Goal: Information Seeking & Learning: Get advice/opinions

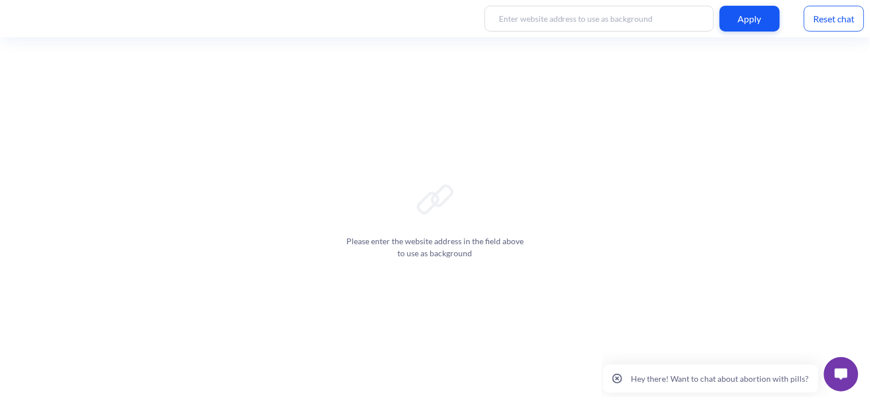
click at [836, 370] on img at bounding box center [841, 373] width 13 height 11
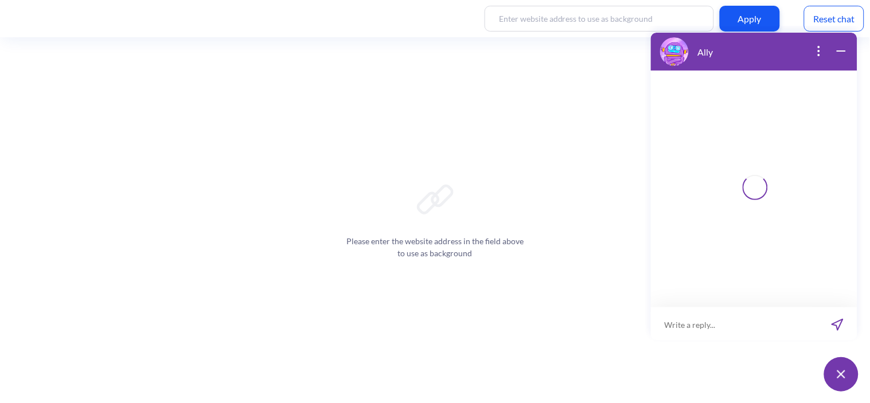
scroll to position [2, 0]
click at [701, 319] on input at bounding box center [747, 322] width 142 height 34
paste input "मेरी गर्लफ्रेंड प्रेग्नेंट हो गई है… हमें क्या करना चाहिए"
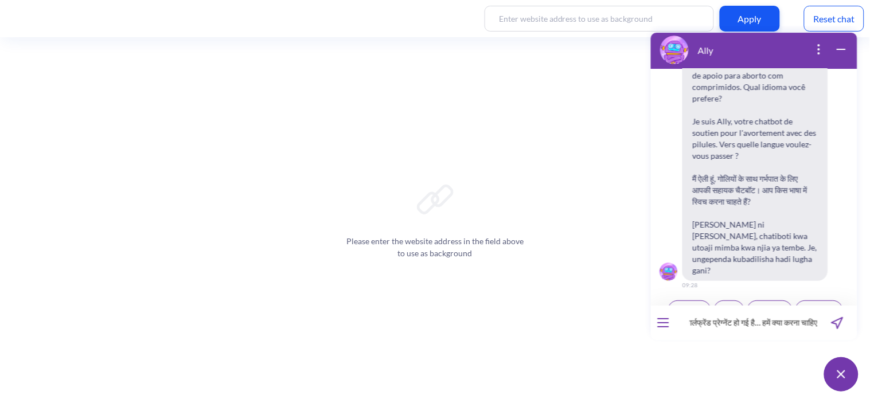
scroll to position [178, 0]
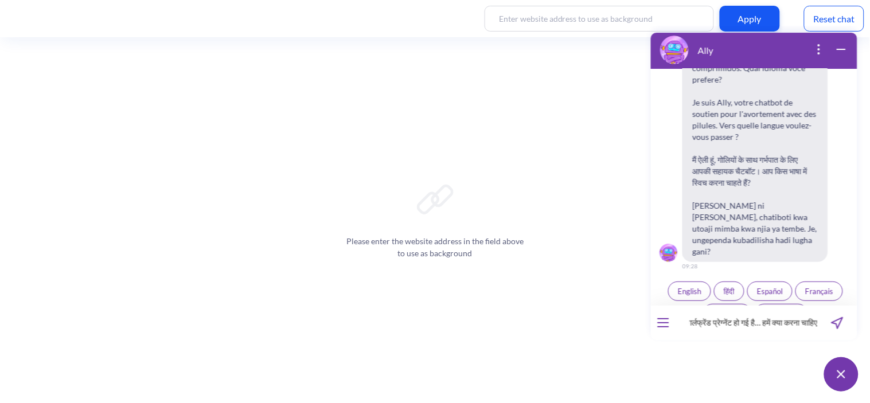
type input "मेरी गर्लफ्रेंड प्रेग्नेंट हो गई है… हमें क्या करना चाहिए"
click at [831, 323] on icon "send message" at bounding box center [837, 323] width 12 height 12
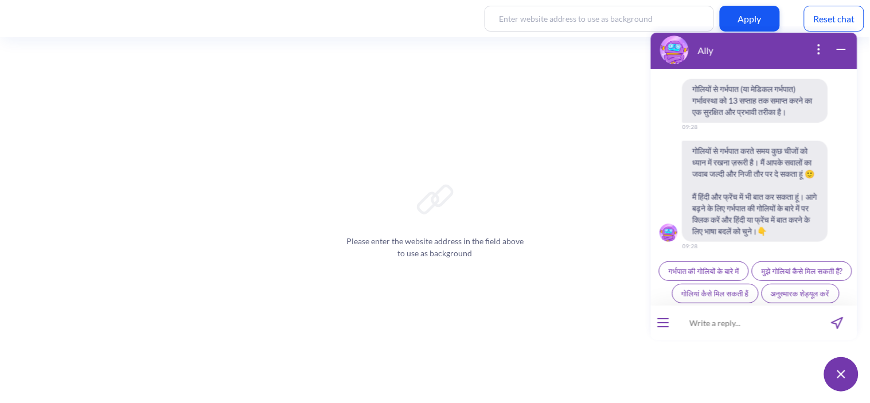
scroll to position [444, 0]
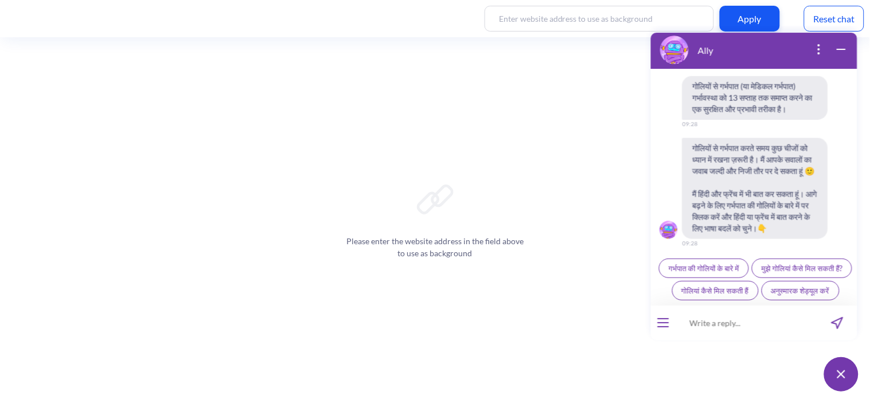
click at [734, 315] on input at bounding box center [747, 322] width 142 height 34
click at [731, 282] on button "गोलियां कैसे मिल सकती हैं" at bounding box center [715, 290] width 87 height 20
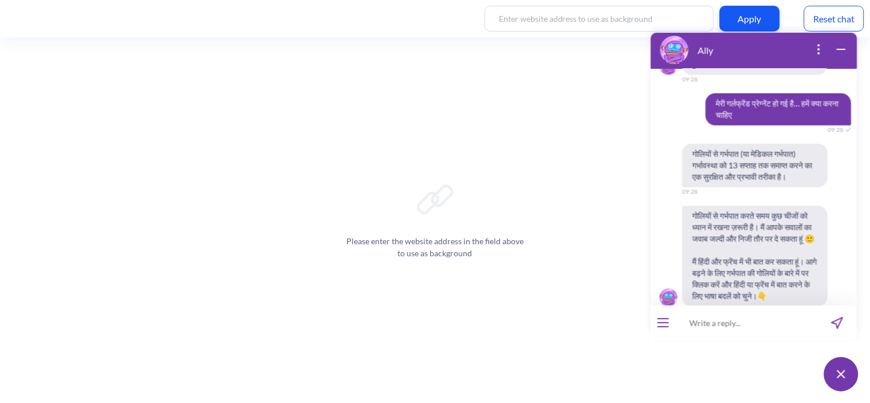
scroll to position [365, 0]
click at [694, 205] on span "गोलियों से गर्भपात करते समय कुछ चीजों को ध्यान में रखना ज़रूरी है। मैं आपके सवाल…" at bounding box center [755, 255] width 146 height 101
click at [599, 162] on div "Please enter the website address in the field above to use as background" at bounding box center [435, 220] width 870 height 366
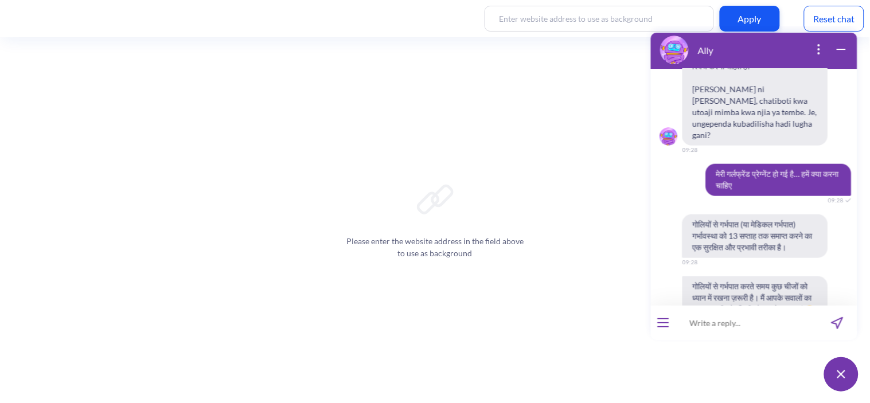
scroll to position [294, 0]
drag, startPoint x: 741, startPoint y: 163, endPoint x: 707, endPoint y: 147, distance: 37.5
click at [707, 164] on span "मेरी गर्लफ्रेंड प्रेग्नेंट हो गई है… हमें क्या करना चाहिए" at bounding box center [778, 180] width 146 height 32
copy span "मेरी गर्लफ्रेंड प्रेग्नेंट हो गई है… हमें क्या करना चाहिए"
drag, startPoint x: 763, startPoint y: 166, endPoint x: 707, endPoint y: 151, distance: 58.3
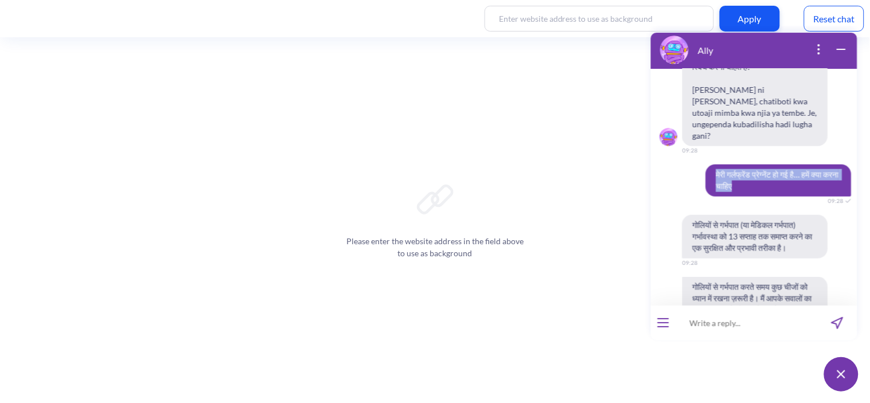
click at [707, 164] on span "मेरी गर्लफ्रेंड प्रेग्नेंट हो गई है… हमें क्या करना चाहिए" at bounding box center [778, 180] width 146 height 32
copy span "मेरी गर्लफ्रेंड प्रेग्नेंट हो गई है… हमें क्या करना चाहिए"
drag, startPoint x: 750, startPoint y: 162, endPoint x: 707, endPoint y: 148, distance: 45.9
click at [707, 164] on span "मेरी गर्लफ्रेंड प्रेग्नेंट हो गई है… हमें क्या करना चाहिए" at bounding box center [778, 180] width 146 height 32
copy span "मेरी गर्लफ्रेंड प्रेग्नेंट हो गई है… हमें क्या करना चाहिए"
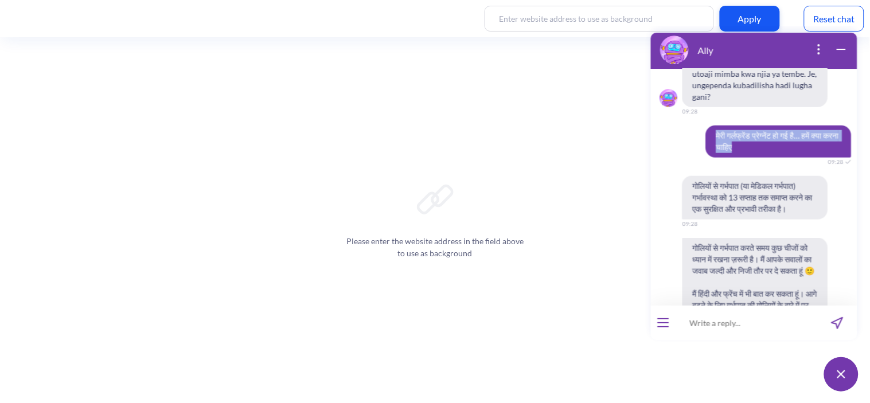
scroll to position [334, 0]
click at [667, 137] on div "Hello! Hola! Oi! Bonjour! नमस्ते! Habari! 09:28 I'm Ally, your support chatbot …" at bounding box center [753, 186] width 206 height 237
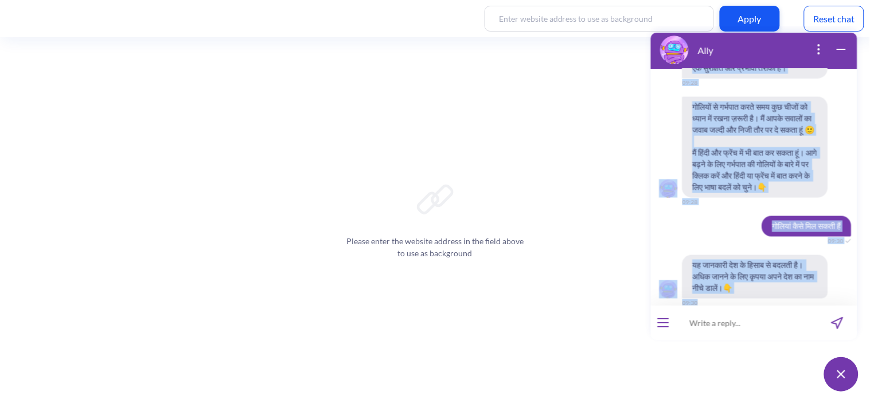
scroll to position [477, 0]
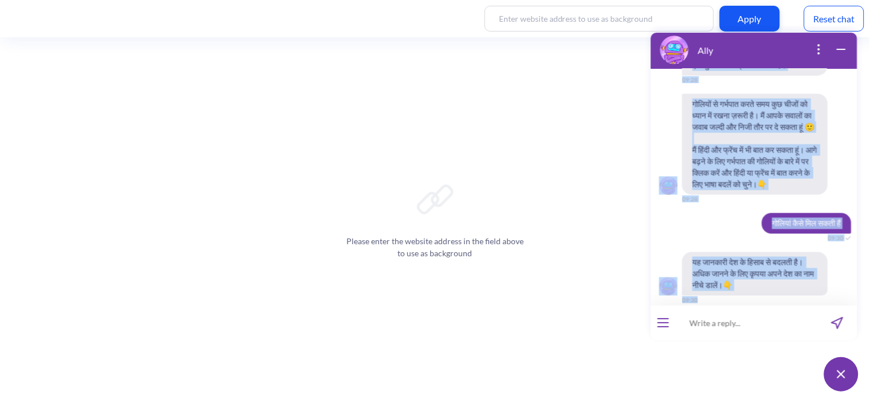
drag, startPoint x: 700, startPoint y: 100, endPoint x: 777, endPoint y: 280, distance: 195.3
click at [777, 280] on div "Hello! Hola! Oi! Bonjour! नमस्ते! Habari! 09:28 I'm Ally, your support chatbot …" at bounding box center [753, 186] width 206 height 237
copy div "lेiी do्si्aेंc a्eेs्dेंe tो in uै… laें e्dा magा aाeिa 00:12 mोvिqों nे ex्u…"
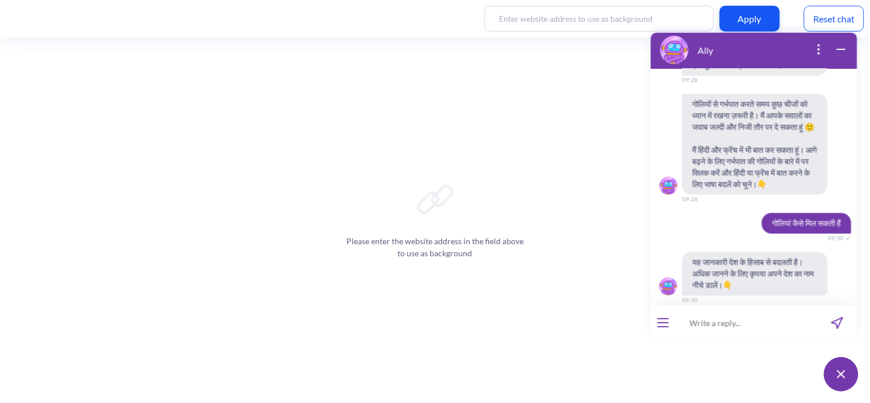
click at [736, 338] on input at bounding box center [747, 322] width 142 height 34
type input "i"
type input "india"
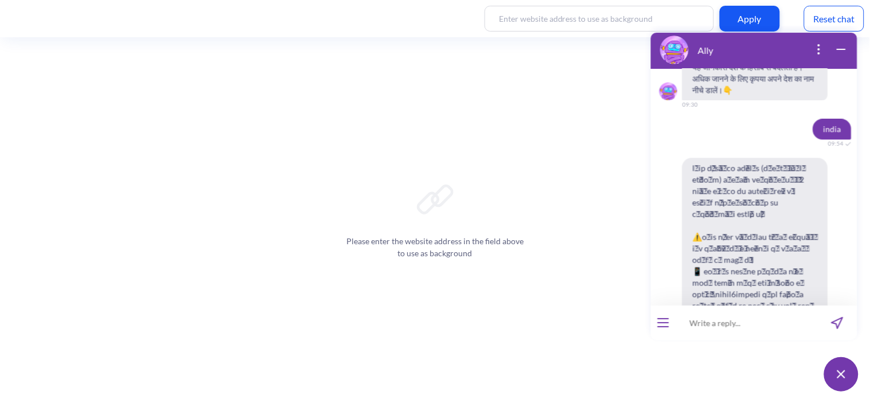
scroll to position [908, 0]
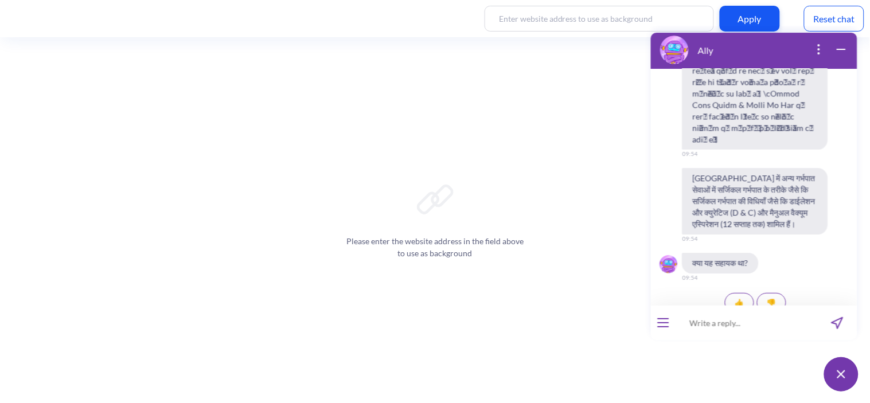
click at [731, 333] on input at bounding box center [747, 322] width 142 height 34
paste input "कितना खर्चा आएगा?"
type input "कितना खर्चा आएगा?"
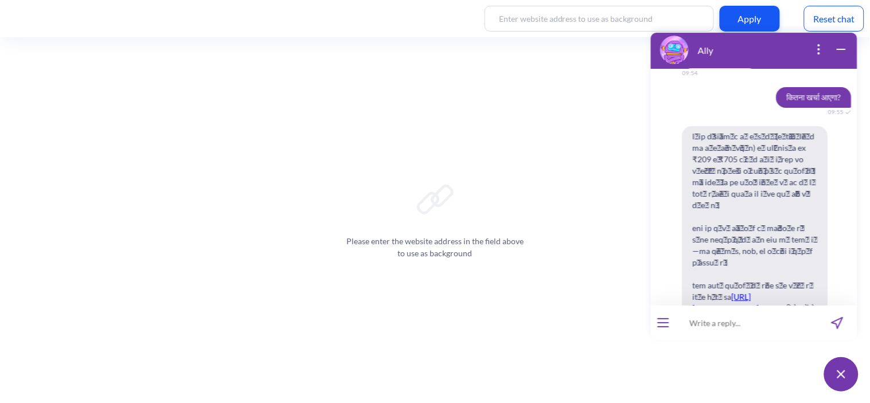
scroll to position [1112, 0]
click at [710, 314] on input at bounding box center [747, 322] width 142 height 34
paste input "क्या हम बिना शादी के एबॉर्शन करा सकते हैं?""
type input "क्या हम बिना शादी के एबॉर्शन करा सकते हैं?""
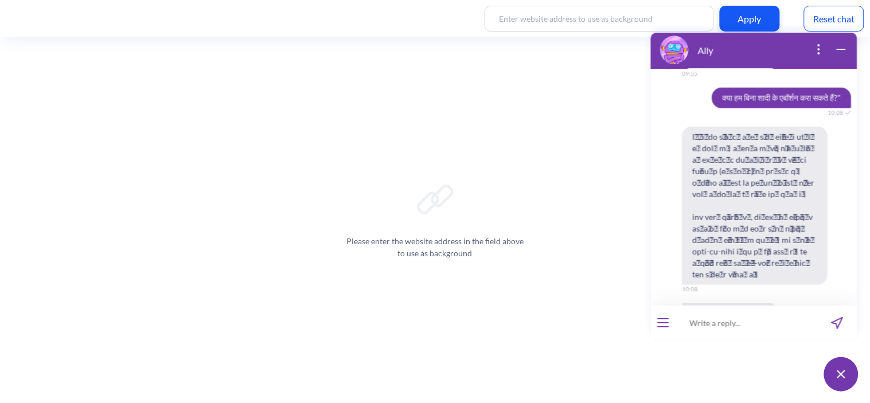
scroll to position [1446, 0]
click at [751, 330] on input at bounding box center [747, 322] width 142 height 34
paste input "क्या डॉक्टर पुलिस या घरवालों को बता देंगे?""
type input "क्या डॉक्टर पुलिस या घरवालों को बता देंगे?""
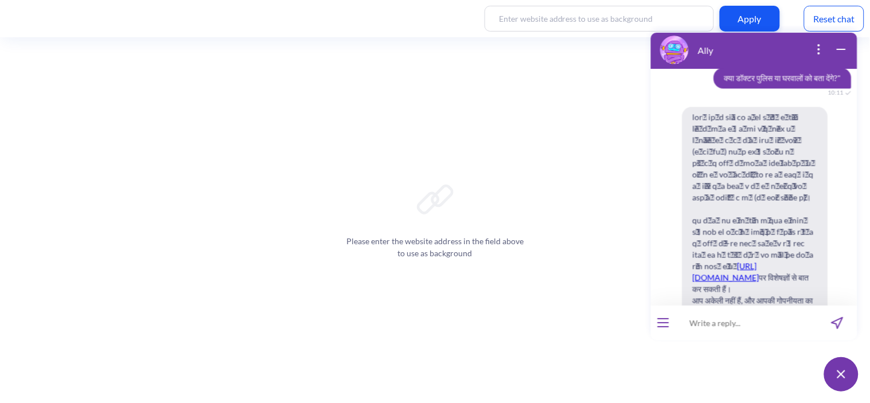
scroll to position [1725, 0]
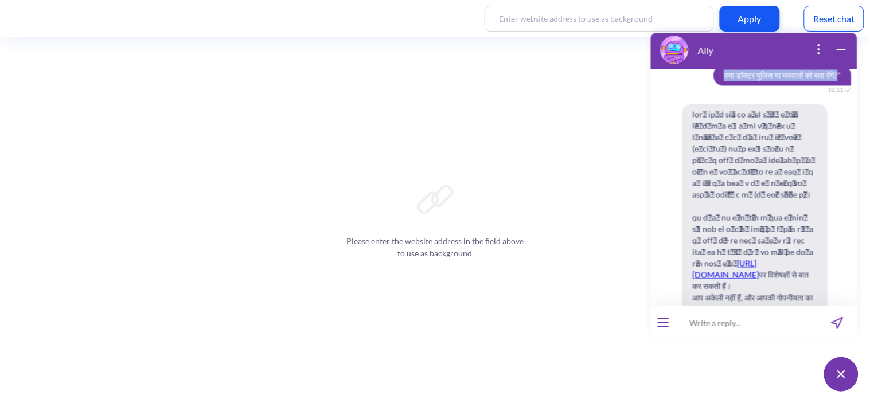
drag, startPoint x: 724, startPoint y: 95, endPoint x: 707, endPoint y: 84, distance: 20.2
click at [713, 84] on span "क्या डॉक्टर पुलिस या घरवालों को बता देंगे?"" at bounding box center [782, 74] width 138 height 21
copy span "क्या डॉक्टर पुलिस या घरवालों को बता देंगे?"
drag, startPoint x: 707, startPoint y: 84, endPoint x: 719, endPoint y: 86, distance: 12.3
click at [719, 85] on span "क्या डॉक्टर पुलिस या घरवालों को बता देंगे?"" at bounding box center [782, 74] width 138 height 21
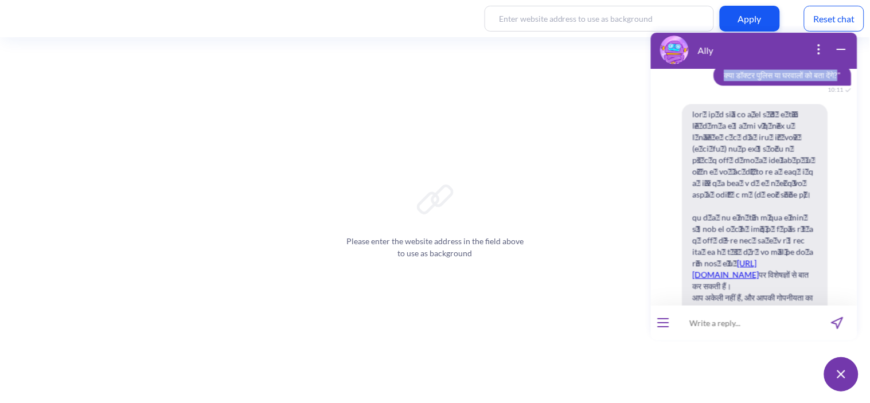
drag, startPoint x: 710, startPoint y: 83, endPoint x: 723, endPoint y: 98, distance: 19.1
click at [723, 85] on span "क्या डॉक्टर पुलिस या घरवालों को बता देंगे?"" at bounding box center [782, 74] width 138 height 21
copy span "क्या डॉक्टर पुलिस या घरवालों को बता देंगे?"
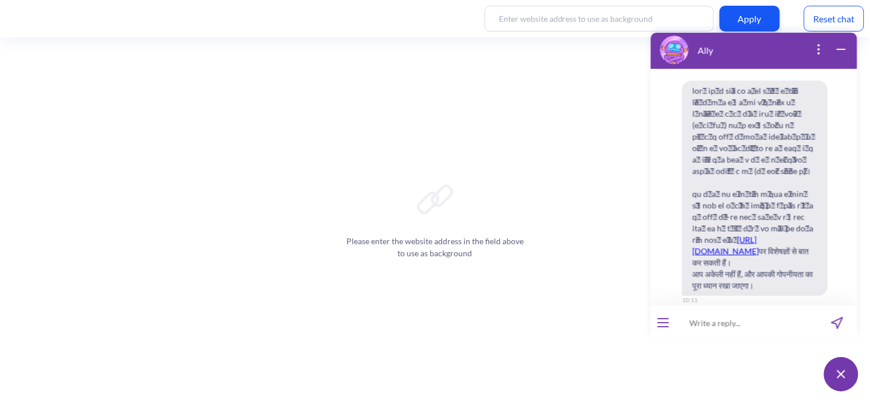
scroll to position [1664, 0]
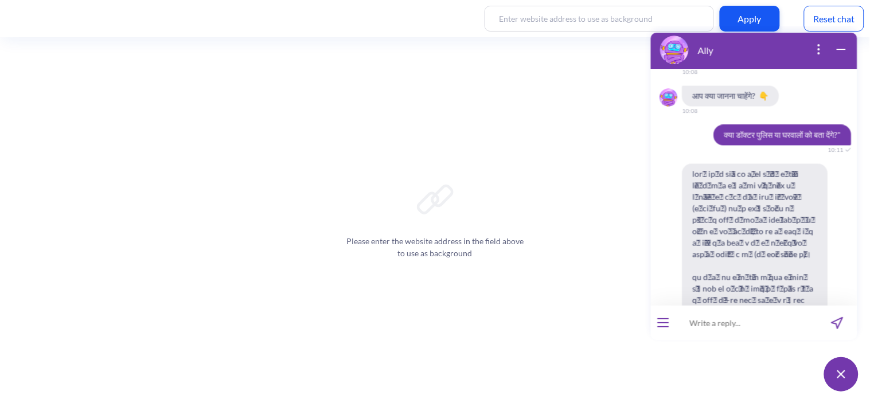
click at [728, 332] on input at bounding box center [747, 322] width 142 height 34
paste input "एबॉर्शन पिल के क्या साइड इफेक्ट हो सकते हैं?"
type input "एबॉर्शन पिल के क्या साइड इफेक्ट हो सकते हैं?"
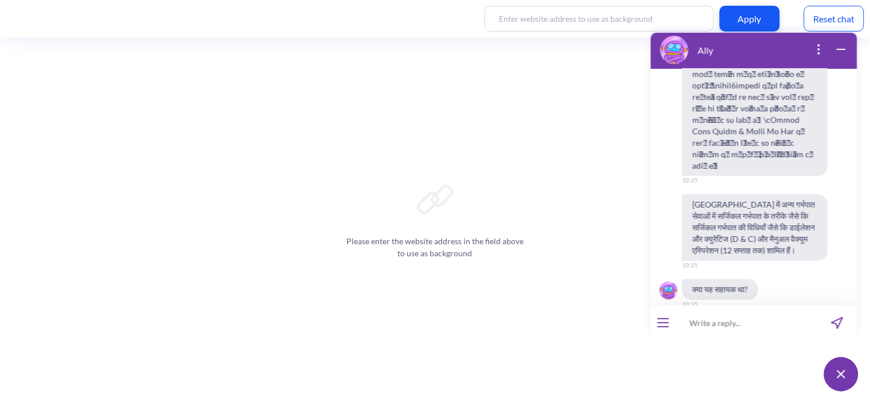
scroll to position [2275, 0]
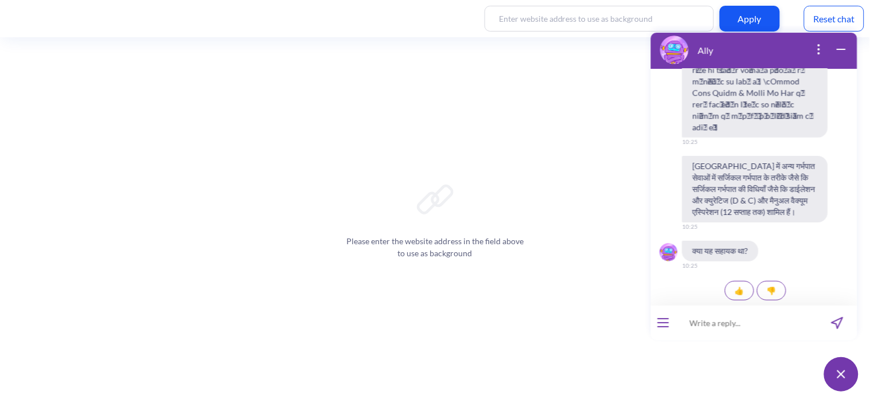
click at [770, 295] on button "👎" at bounding box center [770, 290] width 29 height 20
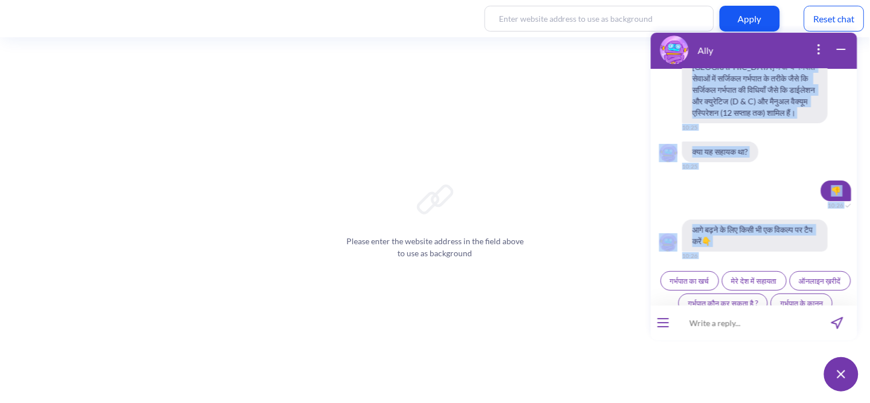
scroll to position [2386, 0]
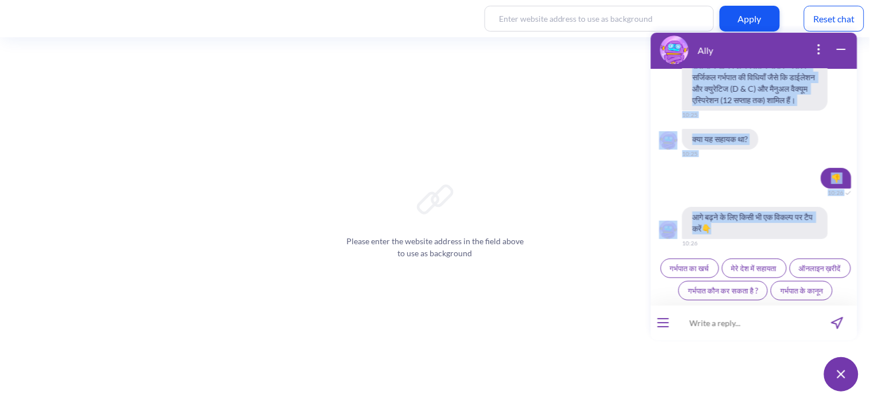
drag, startPoint x: 705, startPoint y: 180, endPoint x: 826, endPoint y: 232, distance: 132.5
click at [826, 232] on div "Hello! Hola! Oi! Bonjour! नमस्ते! Habari! 09:28 I'm Ally, your support chatbot …" at bounding box center [753, 186] width 206 height 237
copy div "loॉi्do sिa cे a्eा sाdo eiेt्i uो labे eैं? 67:43 dाma aें, eेaिmi ve्quाn (eो…"
click at [733, 220] on span "आगे बढ़ने के लिए किसी भी एक विकल्प पर टैप करें👇" at bounding box center [755, 222] width 146 height 32
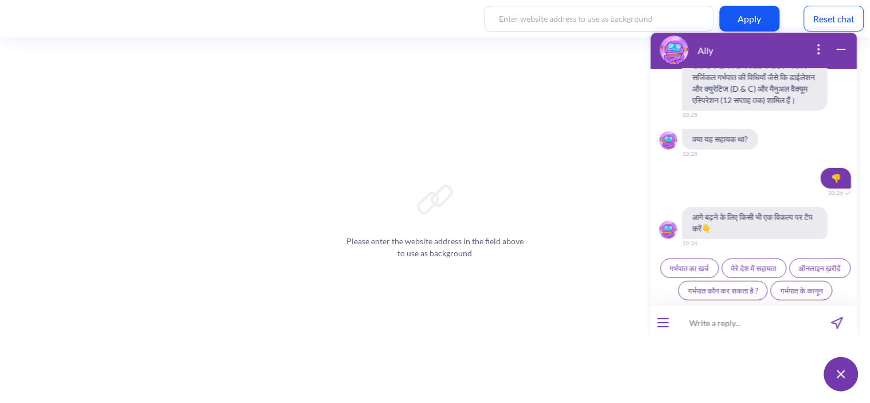
scroll to position [2409, 0]
click at [687, 321] on input at bounding box center [747, 322] width 142 height 34
paste input "एबॉर्शन कराने की कानूनी उम्र क्या है?"
type input "एबॉर्शन कराने की कानूनी उम्र क्या है?"
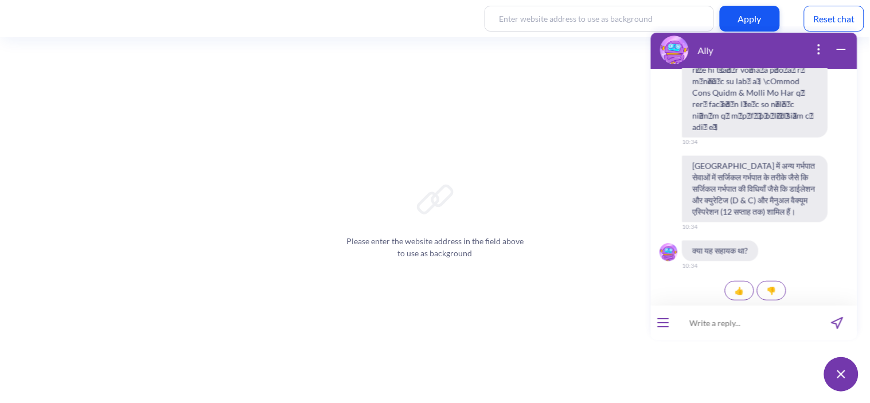
scroll to position [2772, 0]
click at [773, 288] on span "👎" at bounding box center [771, 290] width 10 height 9
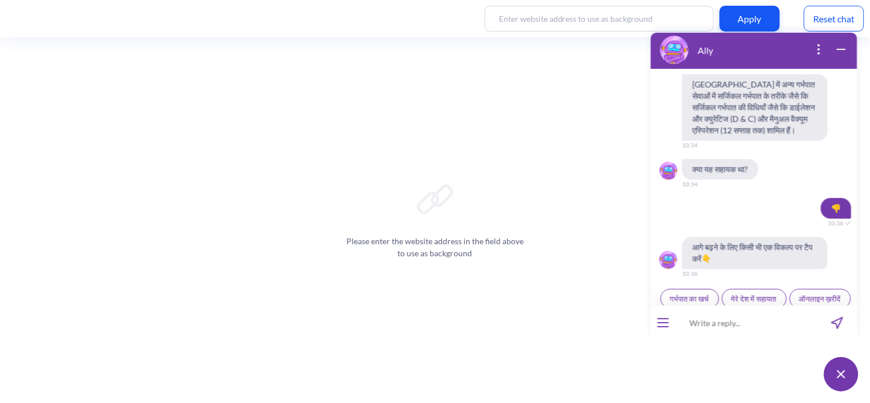
scroll to position [2907, 0]
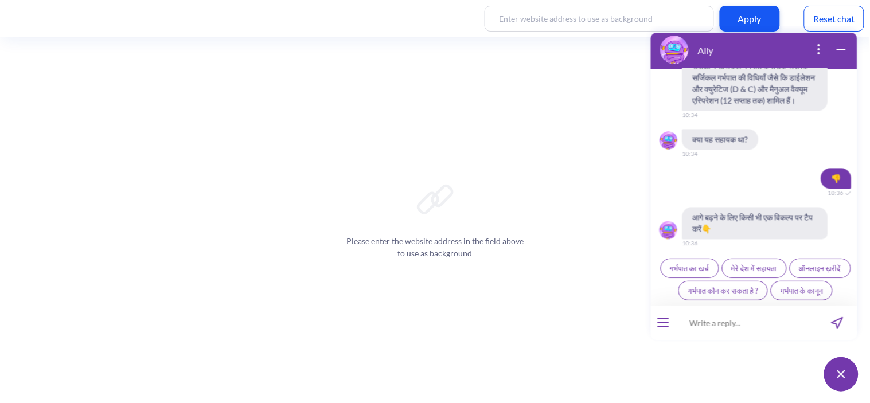
click at [748, 315] on input at bounding box center [747, 322] width 142 height 34
paste input "क्या सरकारी अस्पताल में फ्री या कम कीमत में हो सकता है?"
type input "क्या सरकारी अस्पताल में फ्री या कम कीमत में हो सकता है?"
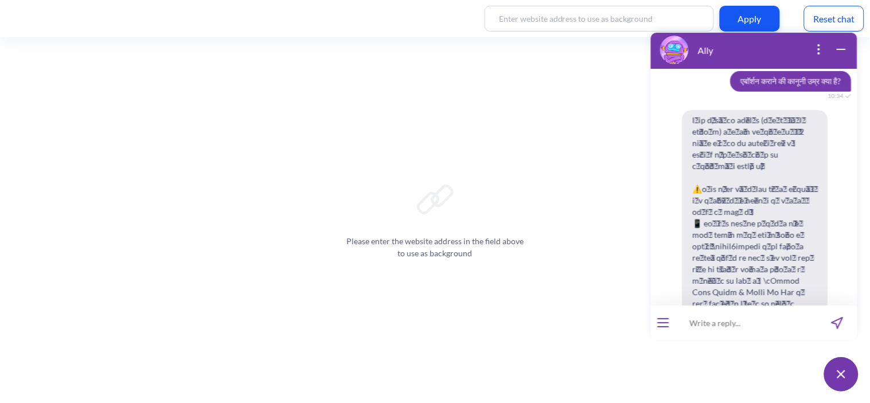
scroll to position [2528, 0]
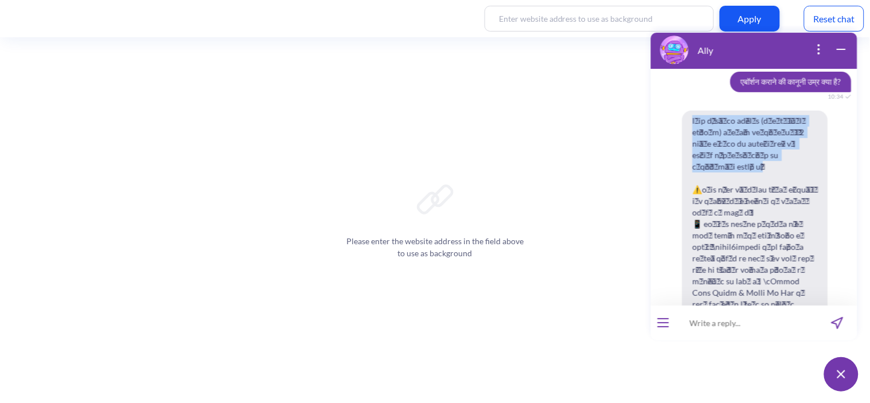
drag, startPoint x: 702, startPoint y: 210, endPoint x: 692, endPoint y: 164, distance: 47.5
click at [692, 164] on span at bounding box center [755, 223] width 146 height 227
copy span "[GEOGRAPHIC_DATA] में, मेडिकल गर्भपात (गोलियों द्वारा गर्भपात) विशिष्ट परिस्थित…"
drag, startPoint x: 701, startPoint y: 212, endPoint x: 688, endPoint y: 158, distance: 55.4
click at [688, 158] on span at bounding box center [755, 223] width 146 height 227
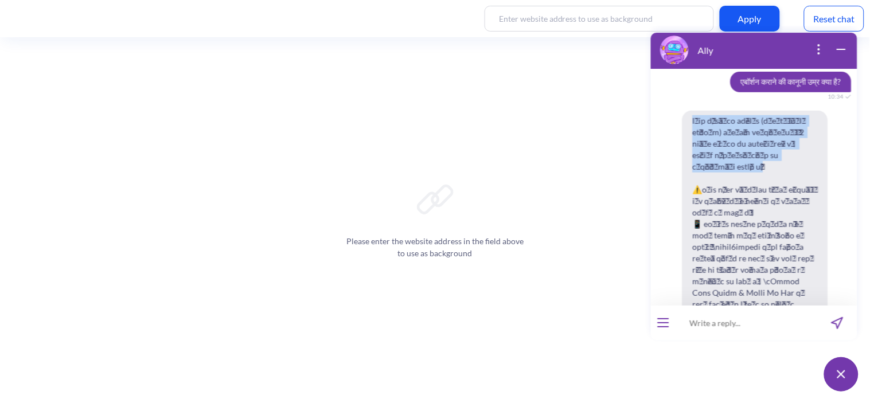
copy span "[GEOGRAPHIC_DATA] में, मेडिकल गर्भपात (गोलियों द्वारा गर्भपात) विशिष्ट परिस्थित…"
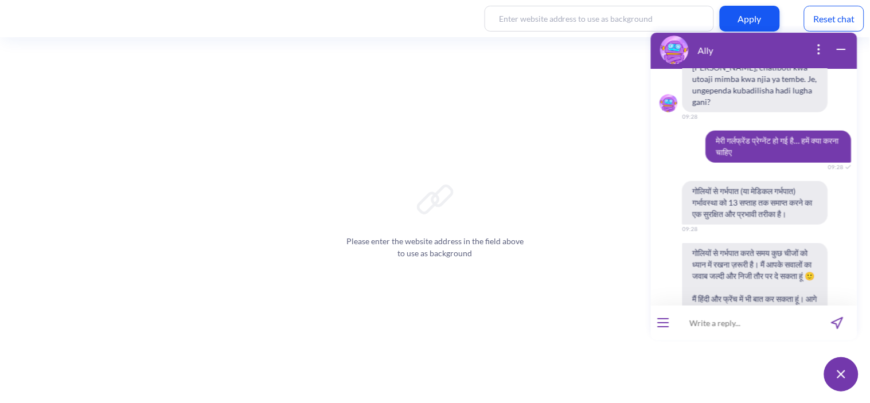
scroll to position [348, 0]
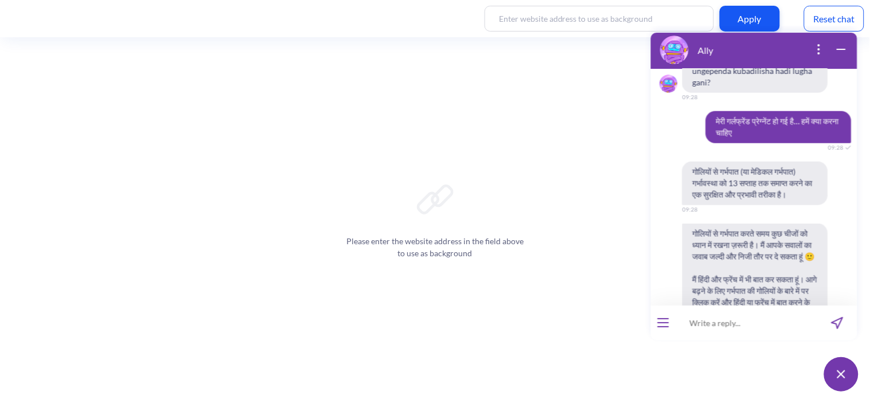
click at [773, 168] on span "गोलियों से गर्भपात (या मेडिकल गर्भपात) गर्भावस्था को 13 सप्ताह तक समाप्त करने क…" at bounding box center [755, 183] width 146 height 44
copy span "गोलियों से गर्भपात (या मेडिकल गर्भपात) गर्भावस्था को 13 सप्ताह तक समाप्त करने क…"
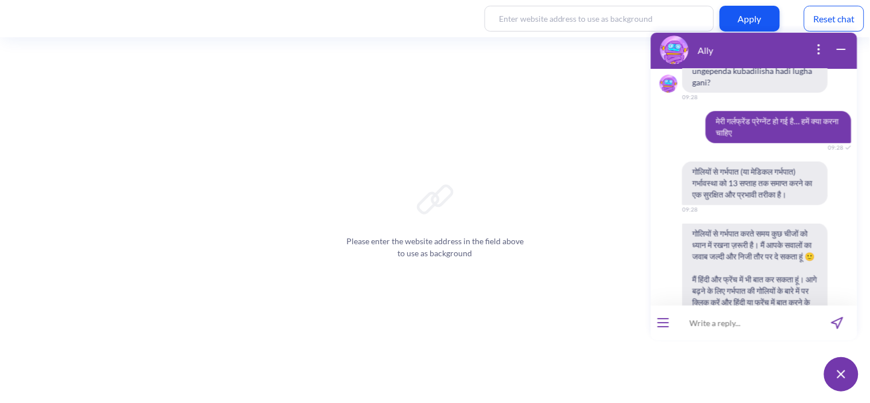
click at [719, 161] on span "गोलियों से गर्भपात (या मेडिकल गर्भपात) गर्भावस्था को 13 सप्ताह तक समाप्त करने क…" at bounding box center [755, 183] width 146 height 44
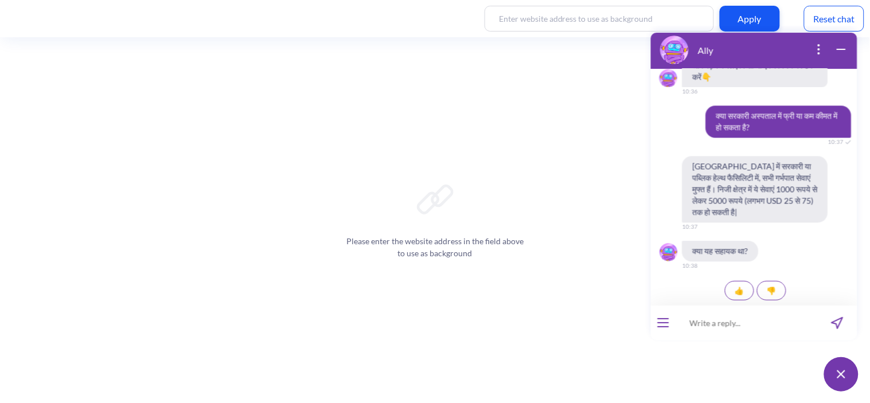
scroll to position [3036, 0]
click at [767, 122] on span "क्या सरकारी अस्पताल में फ्री या कम कीमत में हो सकता है?" at bounding box center [778, 121] width 146 height 32
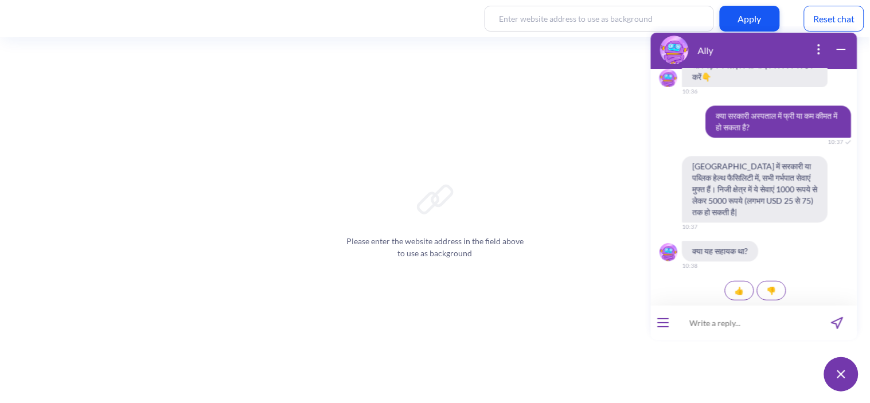
click at [713, 164] on span "[GEOGRAPHIC_DATA] में सरकारी या पब्लिक हेल्थ फैसिलिटी में, सभी गर्भपात सेवाएं म…" at bounding box center [755, 188] width 146 height 67
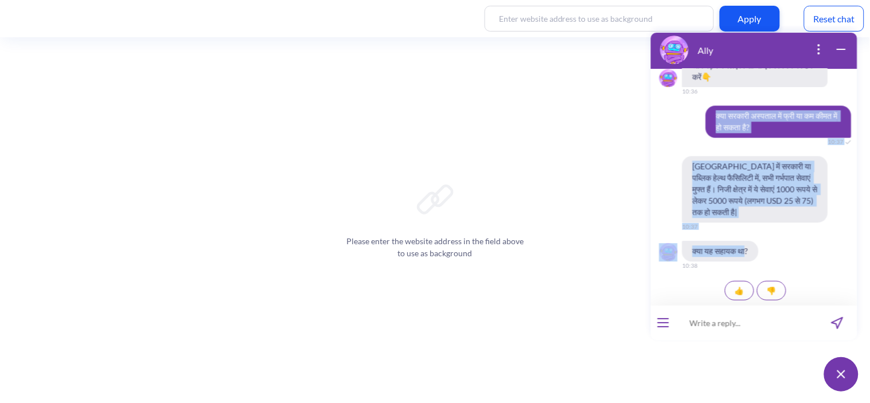
drag, startPoint x: 709, startPoint y: 113, endPoint x: 751, endPoint y: 251, distance: 144.4
click at [751, 251] on div "Hello! Hola! Oi! Bonjour! नमस्ते! Habari! 09:28 I'm Ally, your support chatbot …" at bounding box center [753, 186] width 206 height 237
click at [742, 210] on span "[GEOGRAPHIC_DATA] में सरकारी या पब्लिक हेल्थ फैसिलिटी में, सभी गर्भपात सेवाएं म…" at bounding box center [755, 188] width 146 height 67
drag, startPoint x: 742, startPoint y: 210, endPoint x: 709, endPoint y: 114, distance: 102.3
click at [709, 114] on div "Hello! Hola! Oi! Bonjour! नमस्ते! Habari! 09:28 I'm Ally, your support chatbot …" at bounding box center [753, 186] width 206 height 237
